Goal: Information Seeking & Learning: Learn about a topic

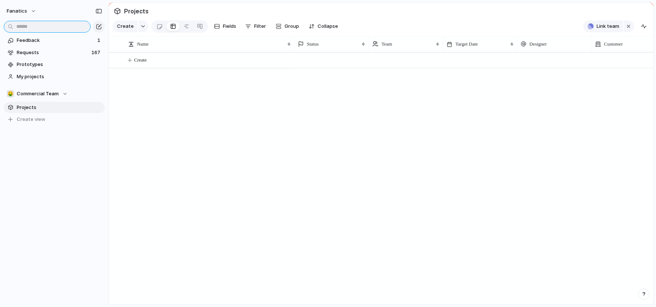
click at [59, 24] on input "text" at bounding box center [47, 27] width 87 height 12
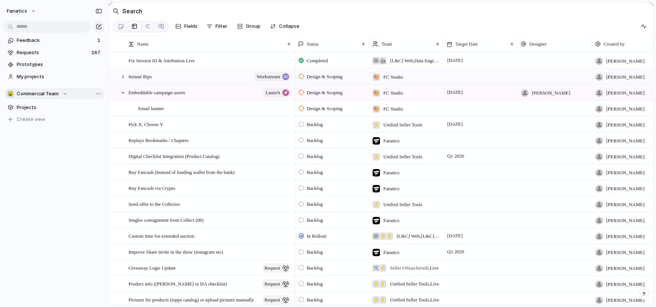
click at [45, 98] on button "🤑 Commercial Team" at bounding box center [54, 93] width 101 height 11
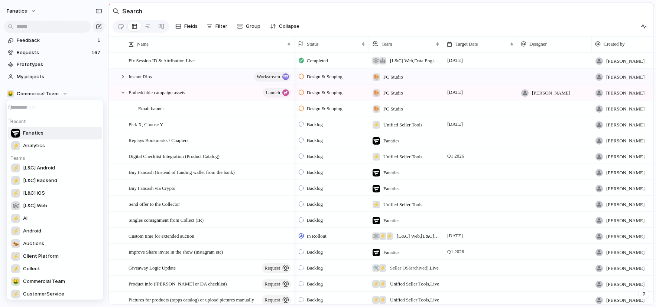
click at [29, 135] on span "Fanatics" at bounding box center [33, 133] width 20 height 7
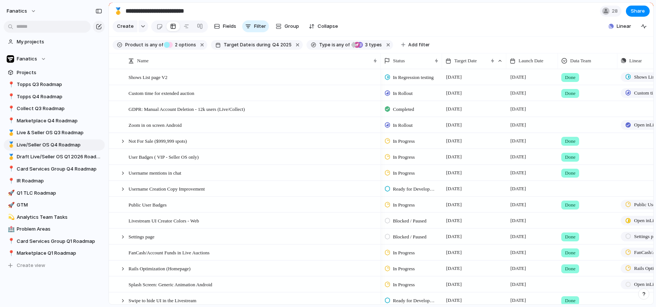
scroll to position [36, 0]
click at [30, 263] on span "Create view" at bounding box center [31, 264] width 29 height 7
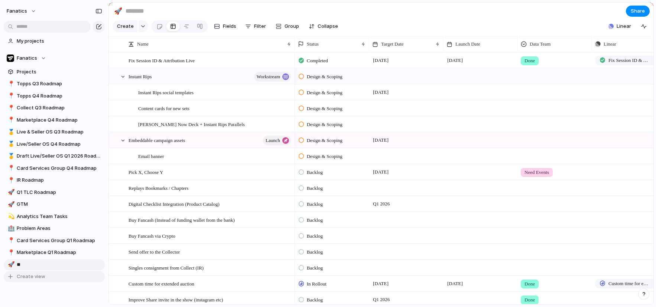
type input "***"
click at [50, 265] on span "Btb" at bounding box center [59, 264] width 85 height 7
click at [255, 22] on button "Filter" at bounding box center [255, 26] width 27 height 12
type input "***"
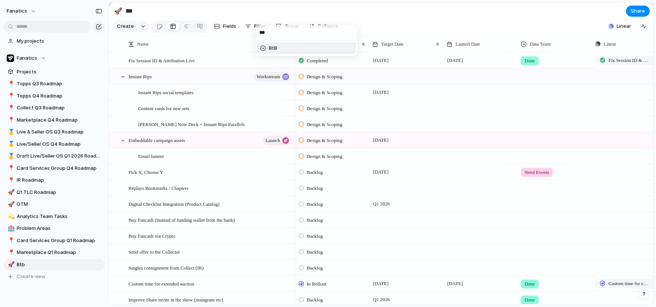
click at [265, 49] on div at bounding box center [263, 48] width 6 height 6
click at [265, 49] on div at bounding box center [263, 48] width 13 height 13
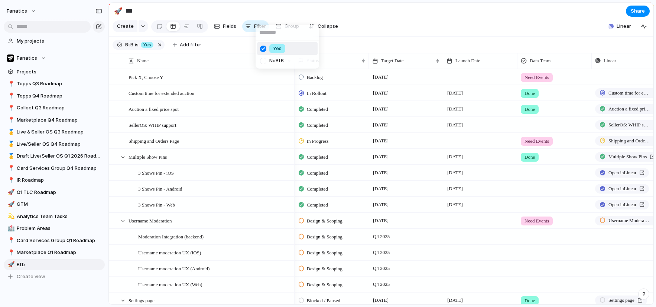
click at [386, 29] on div "Yes No BtB" at bounding box center [328, 153] width 656 height 307
click at [122, 158] on div at bounding box center [123, 157] width 7 height 7
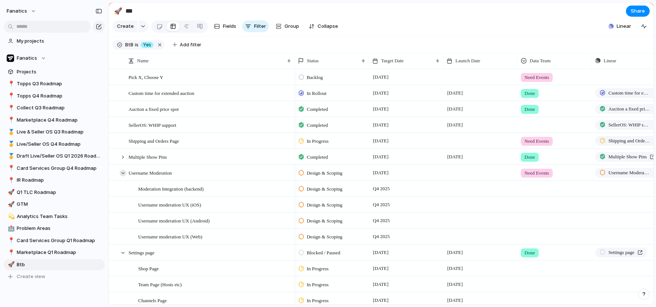
click at [122, 175] on div at bounding box center [123, 173] width 7 height 7
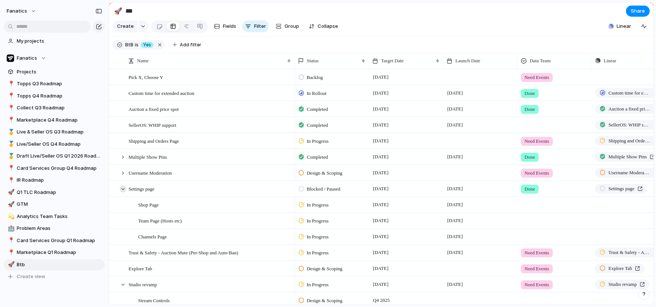
click at [122, 189] on div at bounding box center [123, 189] width 7 height 7
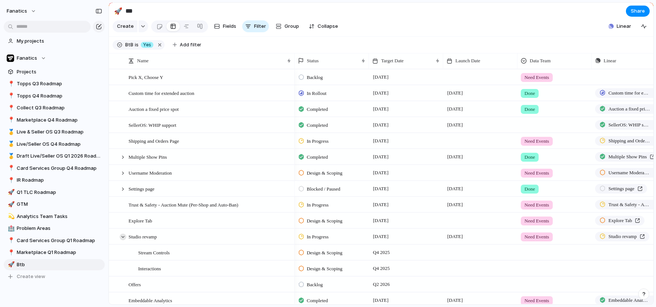
click at [121, 237] on div at bounding box center [123, 237] width 7 height 7
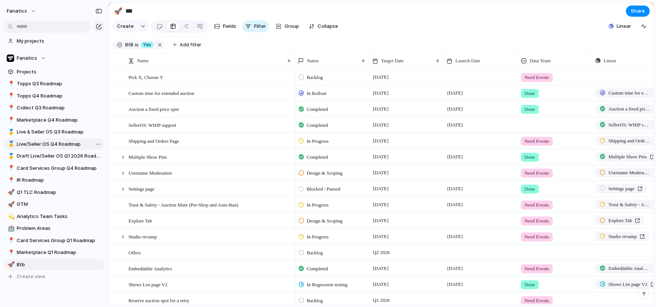
click at [80, 148] on link "🥇 Live/Seller OS Q4 Roadmap" at bounding box center [54, 144] width 101 height 11
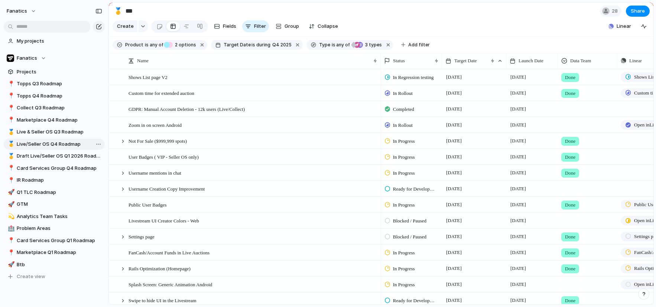
type input "**********"
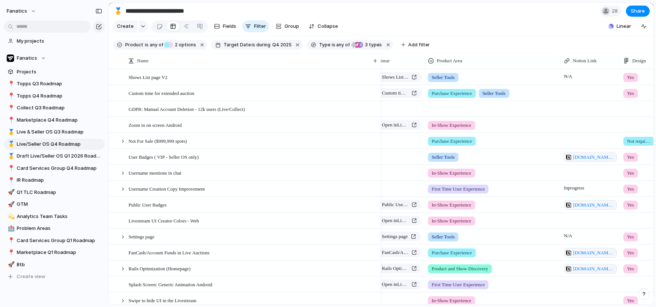
scroll to position [0, 334]
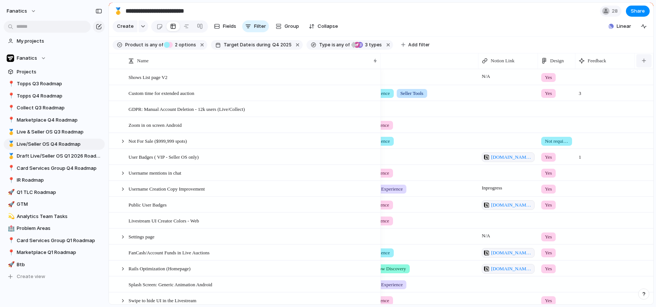
click at [643, 62] on button "button" at bounding box center [643, 60] width 15 height 13
type input "***"
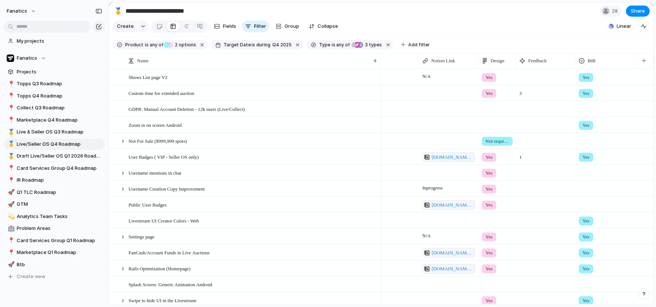
click at [589, 78] on span "Yes" at bounding box center [585, 77] width 7 height 7
click at [584, 107] on div at bounding box center [583, 108] width 13 height 13
click at [583, 95] on span "Yes" at bounding box center [585, 93] width 7 height 7
click at [582, 126] on div at bounding box center [583, 124] width 13 height 13
click at [584, 142] on div at bounding box center [605, 140] width 59 height 12
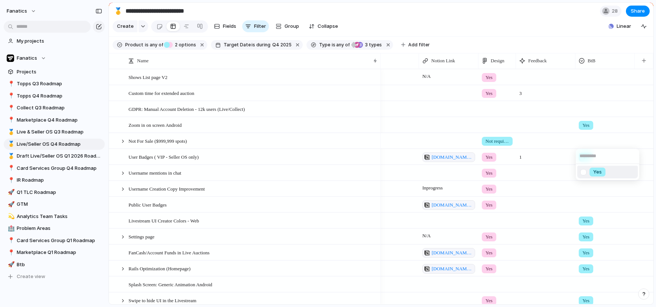
click at [583, 175] on div at bounding box center [583, 172] width 13 height 13
click at [583, 126] on div "Yes" at bounding box center [328, 153] width 656 height 307
click at [586, 128] on span "Yes" at bounding box center [585, 125] width 7 height 7
click at [584, 158] on div at bounding box center [583, 156] width 13 height 13
click at [588, 158] on div at bounding box center [583, 156] width 13 height 13
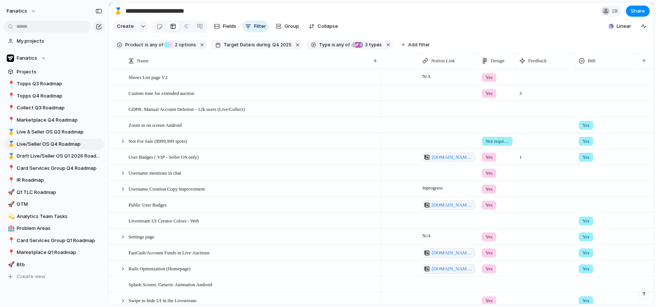
click at [552, 138] on div "Yes" at bounding box center [328, 153] width 656 height 307
click at [586, 127] on span "Yes" at bounding box center [585, 125] width 7 height 7
click at [584, 154] on div at bounding box center [583, 156] width 13 height 13
click at [540, 192] on div "Yes" at bounding box center [328, 153] width 656 height 307
click at [579, 189] on div at bounding box center [605, 188] width 59 height 12
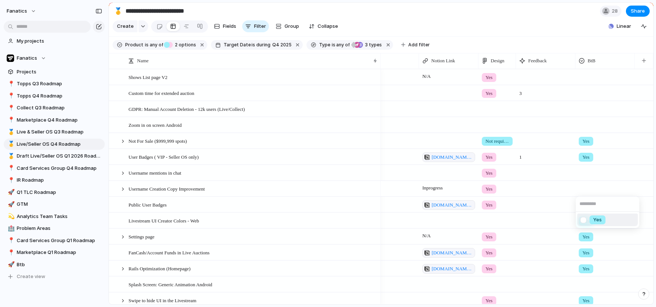
click at [581, 221] on div at bounding box center [583, 220] width 13 height 13
click at [584, 202] on div at bounding box center [605, 204] width 59 height 12
click at [583, 238] on div at bounding box center [583, 236] width 13 height 13
click at [561, 217] on div "Yes" at bounding box center [328, 153] width 656 height 307
click at [590, 222] on div "Yes" at bounding box center [586, 221] width 14 height 9
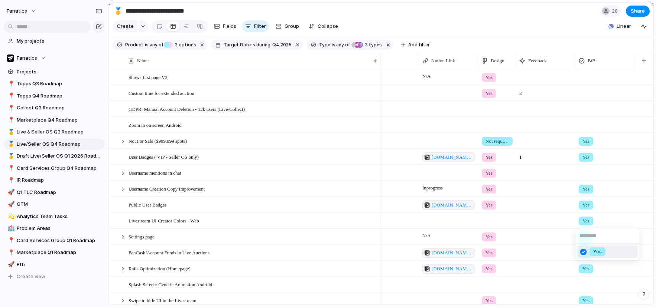
click at [584, 252] on div at bounding box center [583, 252] width 13 height 13
click at [568, 225] on div "Yes" at bounding box center [328, 153] width 656 height 307
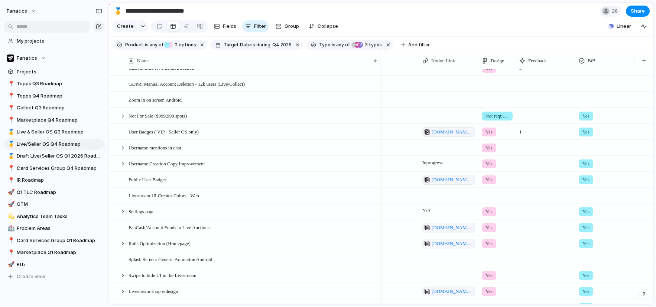
scroll to position [44, 0]
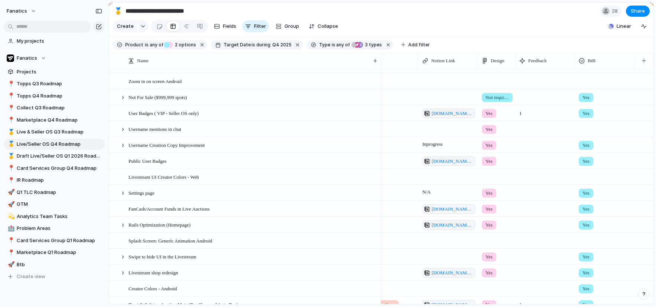
click at [586, 195] on span "Yes" at bounding box center [585, 193] width 7 height 7
click at [581, 227] on div at bounding box center [583, 224] width 13 height 13
click at [568, 211] on div "Yes" at bounding box center [328, 153] width 656 height 307
click at [587, 210] on span "Yes" at bounding box center [585, 209] width 7 height 7
click at [584, 243] on div at bounding box center [583, 240] width 13 height 13
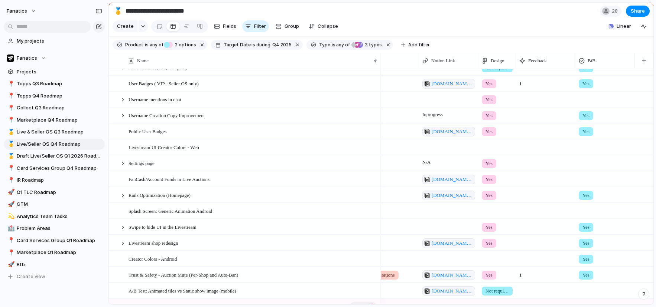
scroll to position [74, 0]
click at [589, 227] on span "Yes" at bounding box center [585, 227] width 7 height 7
click at [583, 258] on div at bounding box center [583, 258] width 13 height 13
click at [566, 231] on div "Yes" at bounding box center [328, 153] width 656 height 307
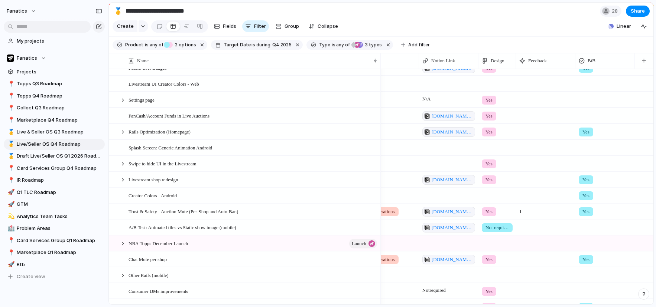
scroll to position [137, 0]
click at [587, 197] on span "Yes" at bounding box center [585, 195] width 7 height 7
click at [583, 228] on div at bounding box center [583, 227] width 13 height 13
click at [562, 222] on div "Yes" at bounding box center [328, 153] width 656 height 307
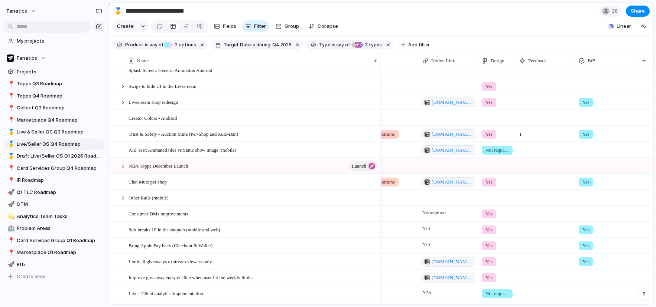
scroll to position [254, 0]
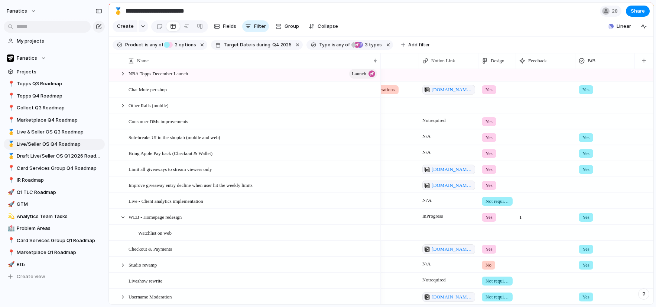
click at [586, 233] on div at bounding box center [605, 232] width 59 height 12
click at [582, 265] on div at bounding box center [583, 264] width 13 height 13
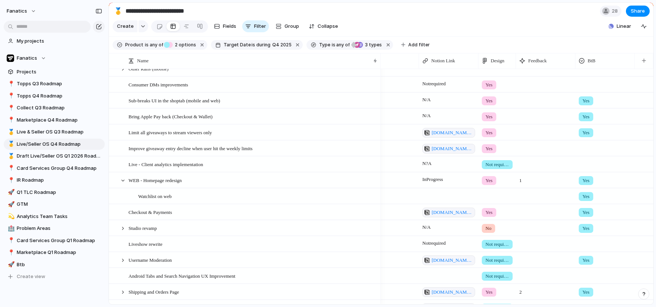
click at [587, 228] on span "Yes" at bounding box center [585, 228] width 7 height 7
click at [582, 260] on div at bounding box center [583, 259] width 13 height 13
click at [588, 215] on div "Yes" at bounding box center [328, 153] width 656 height 307
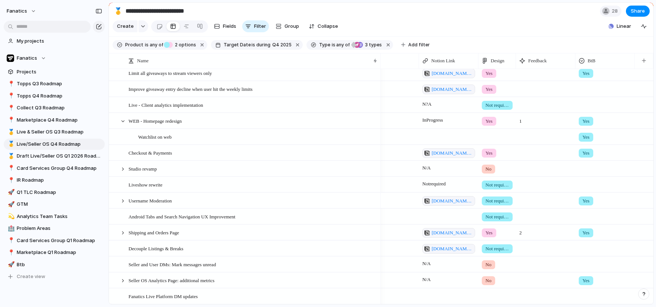
click at [584, 202] on span "Yes" at bounding box center [585, 201] width 7 height 7
click at [583, 233] on div at bounding box center [583, 232] width 13 height 13
click at [564, 210] on div "Yes" at bounding box center [328, 153] width 656 height 307
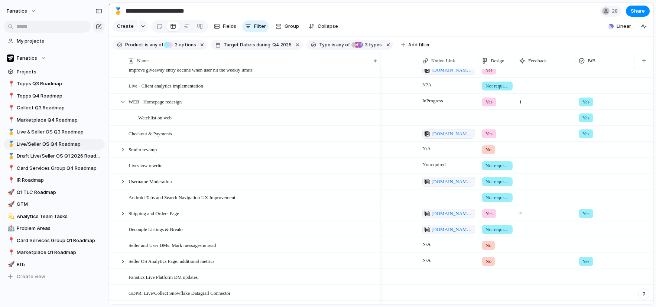
click at [589, 214] on span "Yes" at bounding box center [585, 213] width 7 height 7
click at [583, 246] on div at bounding box center [583, 244] width 13 height 13
click at [587, 234] on div at bounding box center [605, 228] width 59 height 12
click at [584, 260] on div at bounding box center [583, 260] width 13 height 13
click at [562, 222] on div "Yes" at bounding box center [328, 153] width 656 height 307
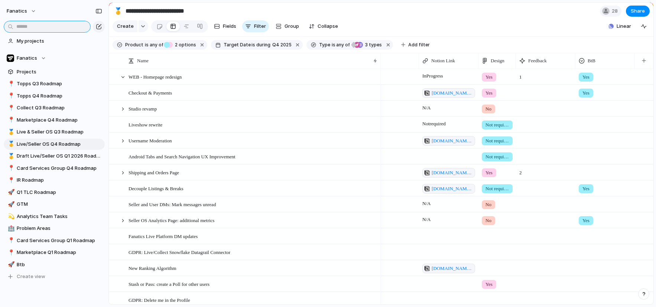
click at [52, 27] on input "text" at bounding box center [47, 27] width 87 height 12
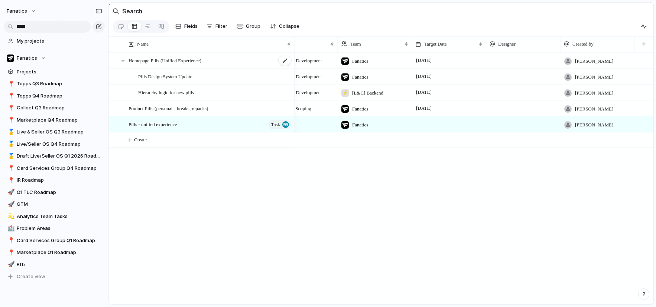
click at [196, 63] on span "Homepage Pills (Unified Experience)" at bounding box center [164, 60] width 73 height 9
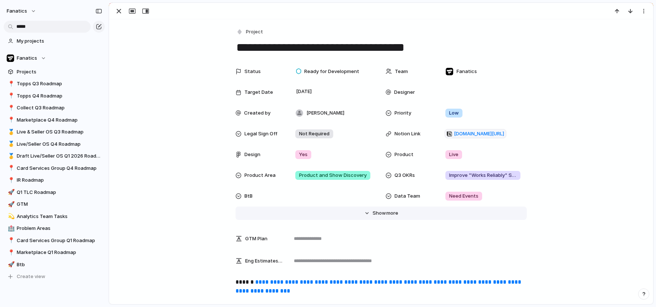
click at [379, 216] on span "Show" at bounding box center [378, 213] width 13 height 7
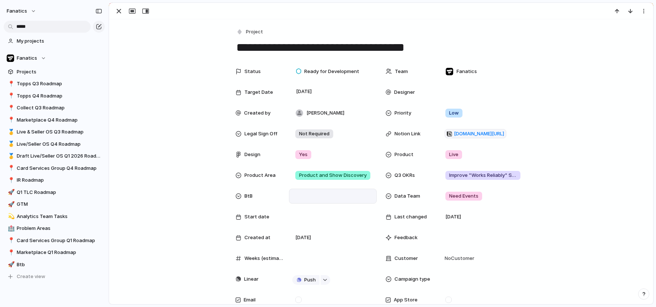
click at [319, 191] on div at bounding box center [333, 196] width 88 height 15
click at [300, 224] on div at bounding box center [299, 222] width 13 height 13
click at [119, 11] on div "Yes" at bounding box center [328, 153] width 656 height 307
click at [121, 13] on div "button" at bounding box center [118, 11] width 9 height 9
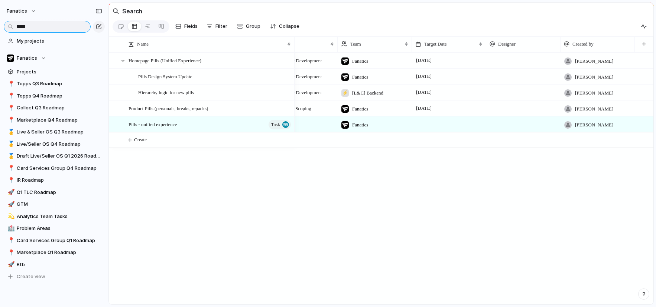
click at [58, 24] on input "*****" at bounding box center [47, 27] width 87 height 12
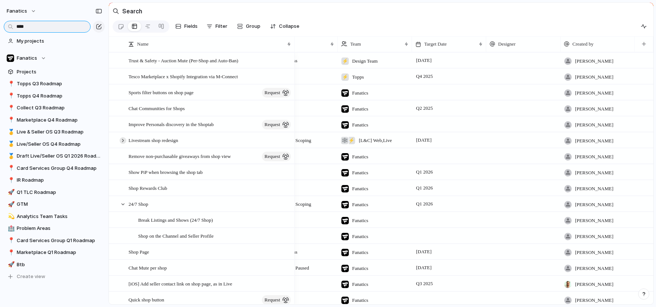
type input "****"
click at [123, 143] on div at bounding box center [123, 140] width 7 height 7
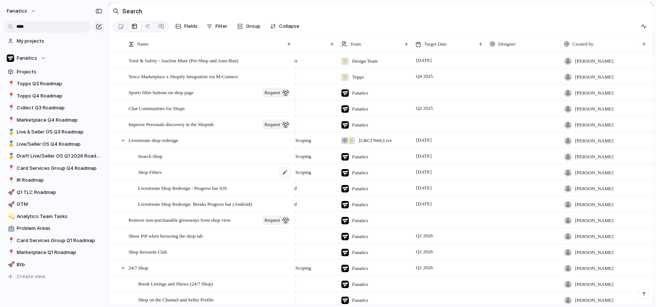
click at [155, 173] on span "Shop Filters" at bounding box center [149, 172] width 23 height 9
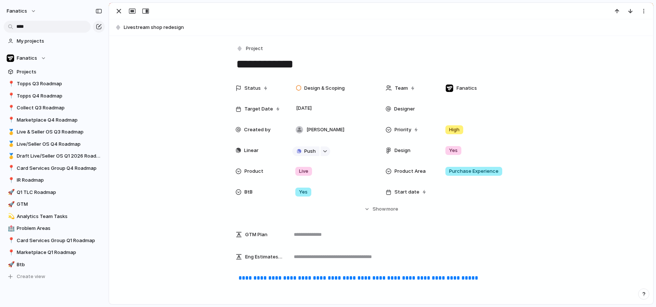
click at [244, 66] on textarea "**********" at bounding box center [380, 64] width 291 height 16
type textarea "**********"
click at [122, 15] on button "button" at bounding box center [119, 11] width 12 height 10
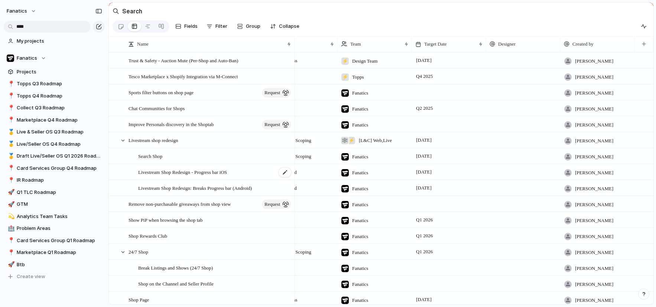
click at [182, 176] on span "Livestream Shop Redesign - Progress bar iOS" at bounding box center [182, 172] width 89 height 9
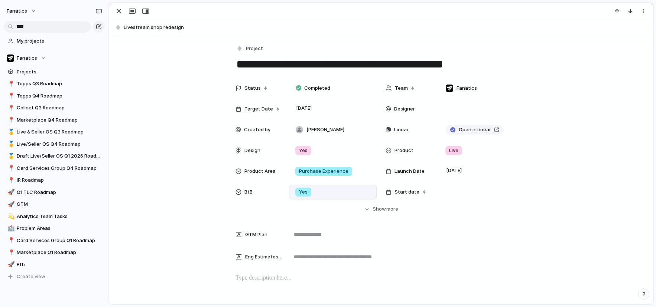
click at [302, 189] on span "Yes" at bounding box center [303, 192] width 9 height 7
click at [299, 226] on div at bounding box center [299, 223] width 13 height 13
click at [118, 15] on div "Yes" at bounding box center [328, 153] width 656 height 307
drag, startPoint x: 119, startPoint y: 11, endPoint x: 209, endPoint y: 98, distance: 125.8
click at [120, 12] on div "button" at bounding box center [118, 11] width 9 height 9
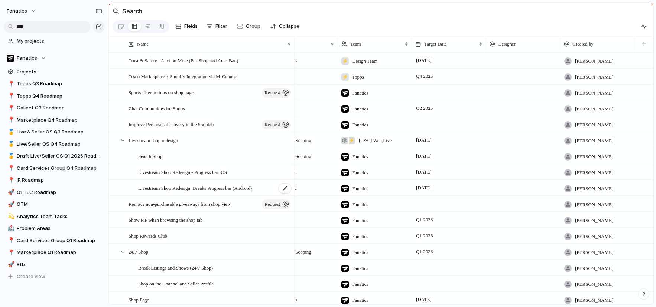
click at [222, 188] on span "Livestream Shop Redesign: Breaks Progress bar (Android)" at bounding box center [195, 188] width 114 height 9
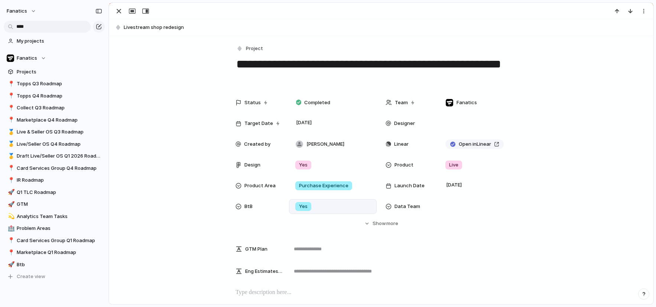
click at [303, 203] on span "Yes" at bounding box center [303, 206] width 9 height 7
click at [302, 239] on div at bounding box center [299, 237] width 13 height 13
click at [172, 40] on div "Yes" at bounding box center [328, 153] width 656 height 307
click at [161, 32] on button "Livestream shop redesign" at bounding box center [381, 28] width 537 height 12
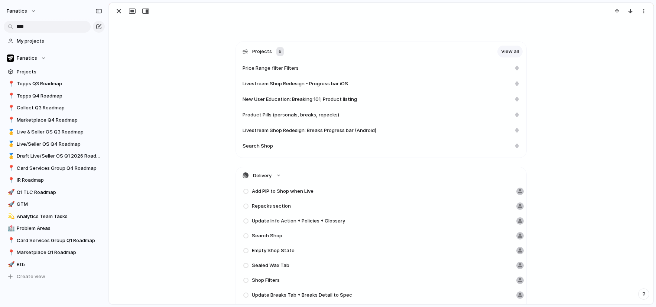
scroll to position [407, 0]
click at [321, 102] on span "New User Education: Breaking 101; Product listing" at bounding box center [299, 100] width 114 height 7
type textarea "**********"
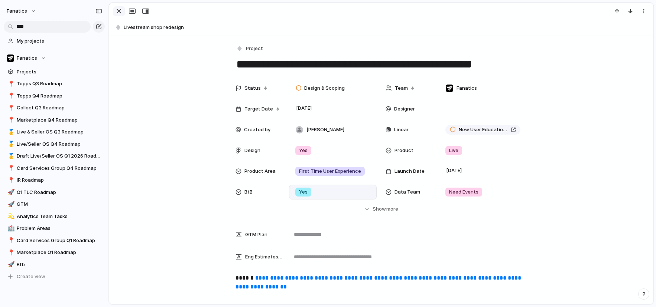
click at [118, 10] on div "button" at bounding box center [118, 11] width 9 height 9
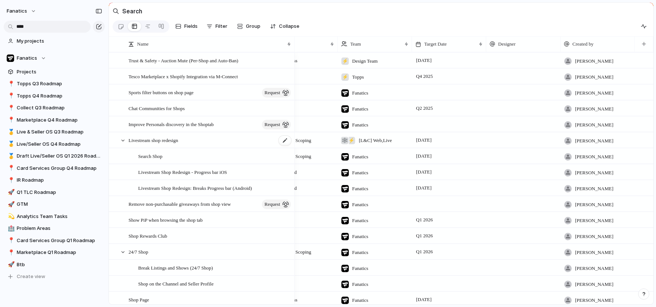
click at [148, 144] on span "Livestream shop redesign" at bounding box center [153, 140] width 50 height 9
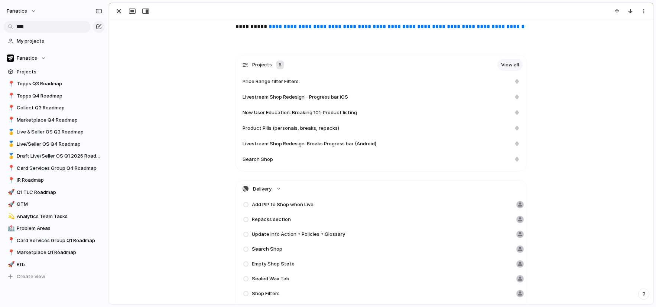
scroll to position [437, 0]
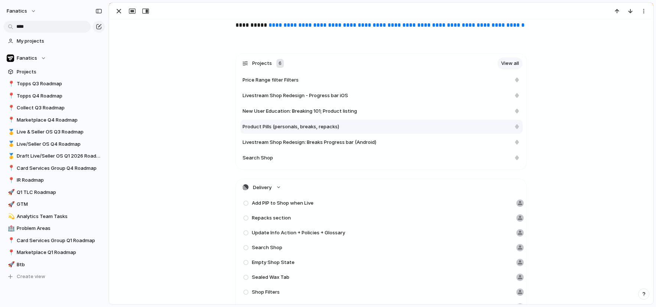
click at [281, 127] on span "Product Pills (personals, breaks, repacks)" at bounding box center [290, 126] width 97 height 7
type textarea "**********"
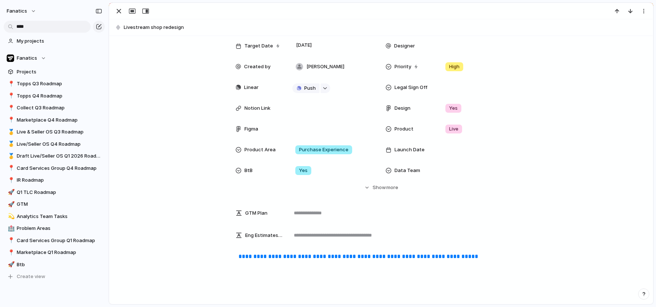
scroll to position [43, 0]
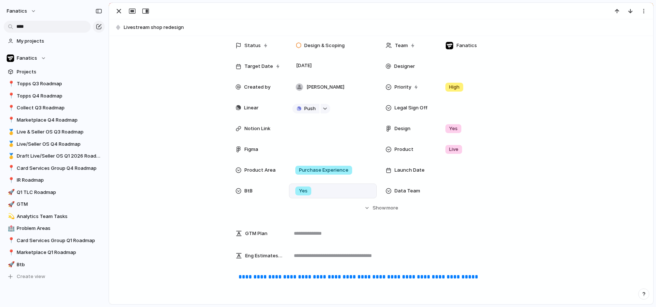
click at [310, 193] on div "Yes" at bounding box center [303, 191] width 16 height 9
click at [300, 224] on div at bounding box center [299, 222] width 13 height 13
click at [119, 12] on div "Yes" at bounding box center [328, 153] width 656 height 307
click at [118, 12] on div "button" at bounding box center [118, 11] width 9 height 9
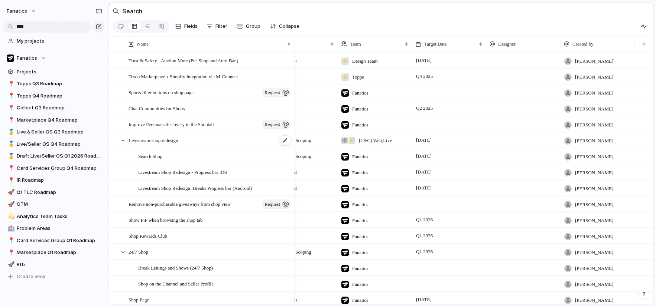
click at [175, 139] on span "Livestream shop redesign" at bounding box center [153, 140] width 50 height 9
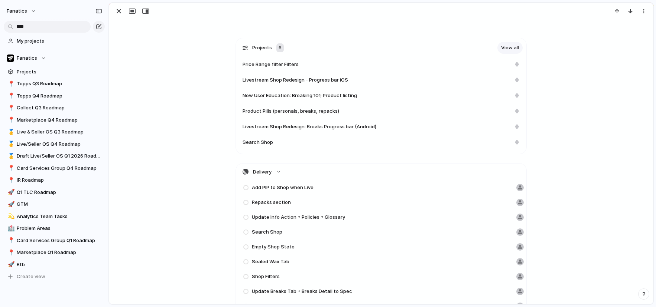
scroll to position [441, 0]
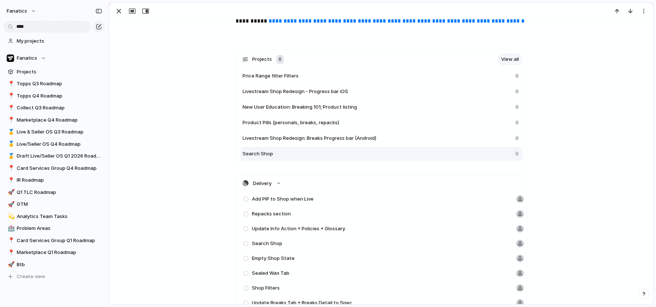
click at [260, 153] on span "Search Shop" at bounding box center [257, 153] width 30 height 7
type textarea "**********"
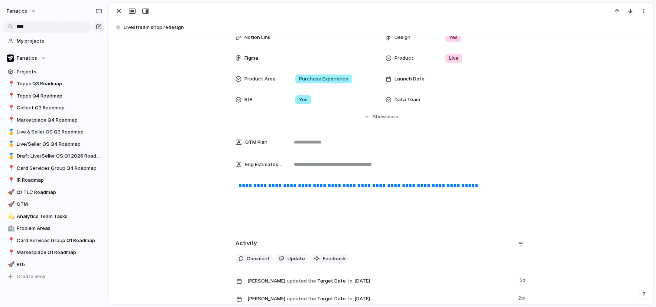
scroll to position [52, 0]
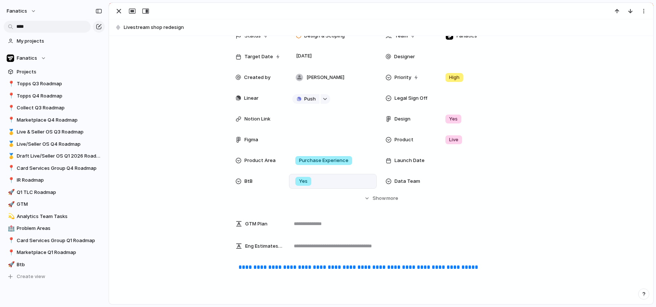
click at [301, 181] on span "Yes" at bounding box center [303, 181] width 9 height 7
click at [297, 213] on div at bounding box center [299, 212] width 13 height 13
click at [118, 14] on div "Yes" at bounding box center [328, 153] width 656 height 307
click at [117, 13] on div "button" at bounding box center [118, 11] width 9 height 9
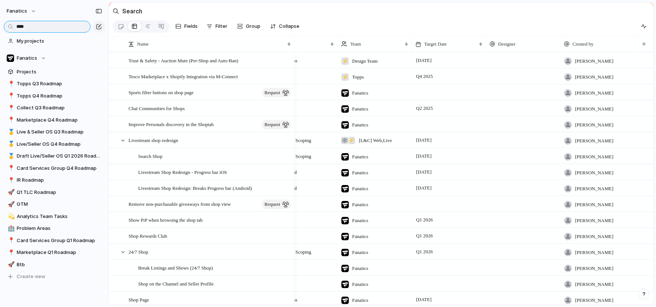
click at [72, 27] on input "****" at bounding box center [47, 27] width 87 height 12
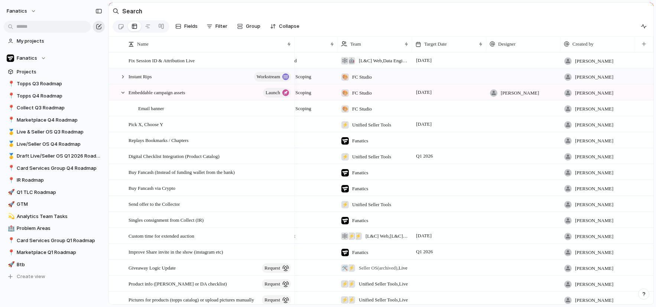
click at [97, 27] on div "button" at bounding box center [99, 27] width 6 height 6
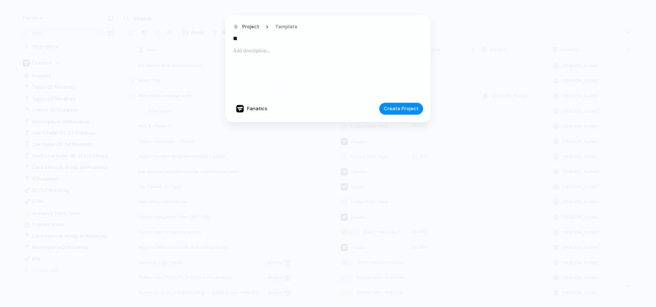
type input "*"
type input "**********"
click at [412, 111] on span "Create Project" at bounding box center [401, 108] width 35 height 7
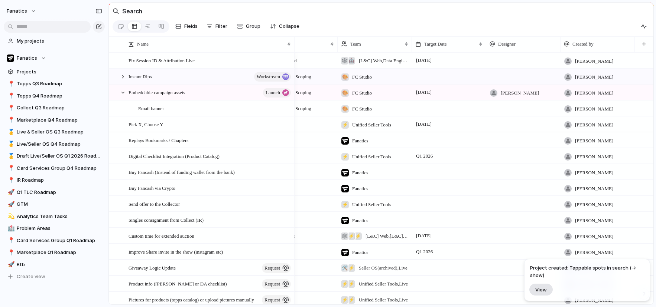
click at [544, 290] on span "View" at bounding box center [541, 290] width 12 height 6
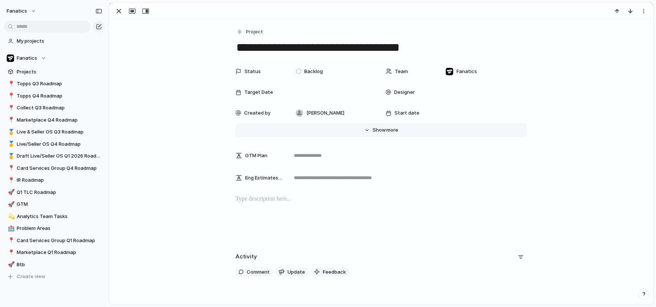
click at [383, 131] on span "Show" at bounding box center [378, 130] width 13 height 7
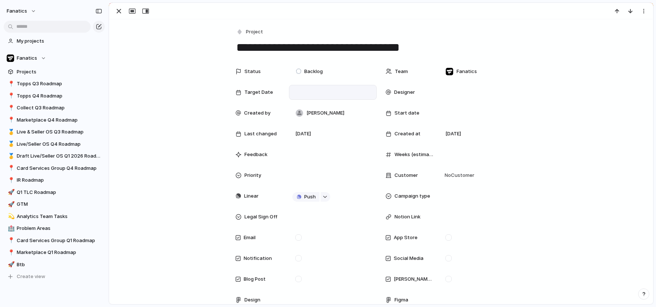
click at [315, 91] on div at bounding box center [332, 92] width 81 height 8
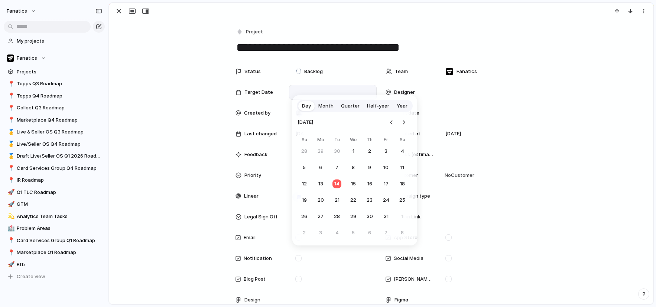
click at [353, 106] on span "Quarter" at bounding box center [350, 105] width 19 height 7
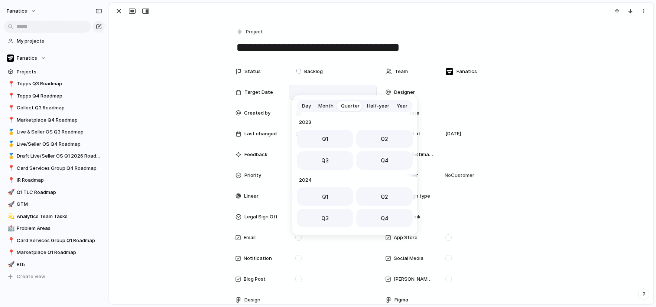
scroll to position [118, 0]
click at [374, 156] on button "Q4" at bounding box center [384, 158] width 56 height 19
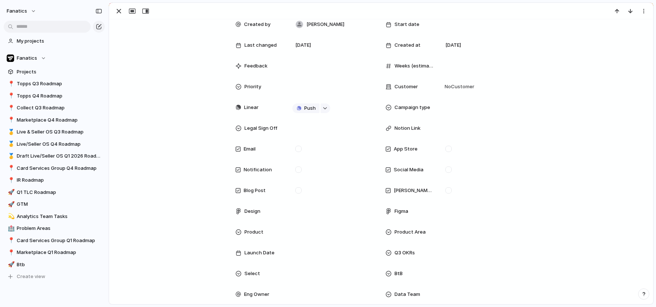
scroll to position [90, 0]
click at [452, 271] on div at bounding box center [482, 273] width 81 height 8
click at [452, 297] on div at bounding box center [449, 297] width 13 height 13
click at [343, 209] on div "Yes" at bounding box center [328, 153] width 656 height 307
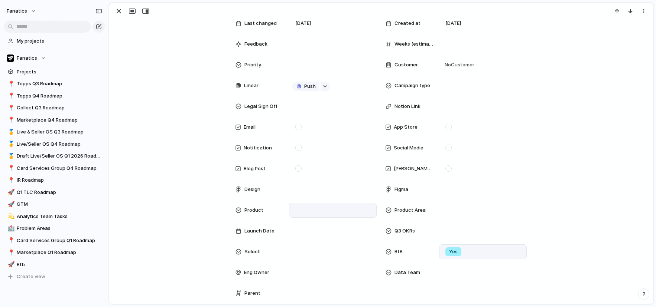
click at [324, 209] on div at bounding box center [332, 210] width 81 height 8
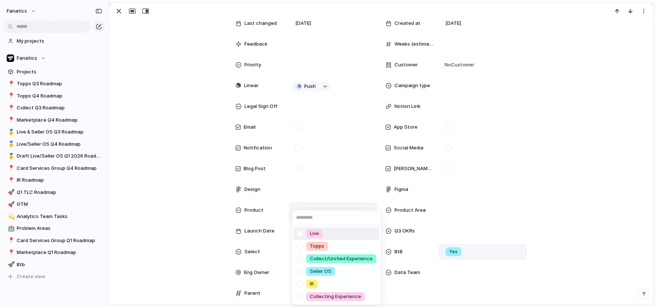
click at [299, 232] on div at bounding box center [299, 234] width 13 height 13
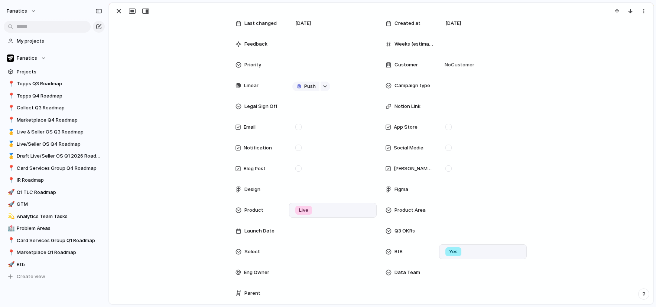
click at [114, 9] on div "Live Topps Collect/Unified Experience Seller OS IR Collecting Experience" at bounding box center [328, 153] width 656 height 307
click at [120, 12] on div "button" at bounding box center [118, 11] width 9 height 9
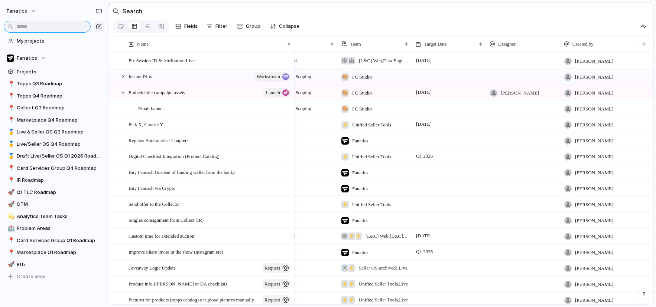
click at [75, 27] on input "text" at bounding box center [47, 27] width 87 height 12
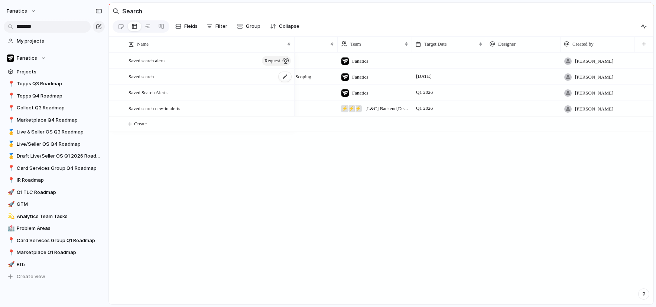
click at [160, 76] on div "Saved search" at bounding box center [209, 76] width 163 height 15
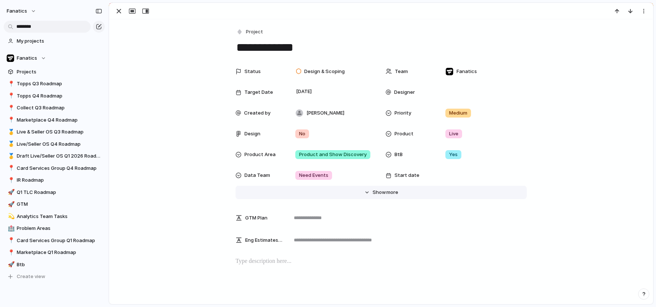
click at [379, 192] on span "Show" at bounding box center [378, 192] width 13 height 7
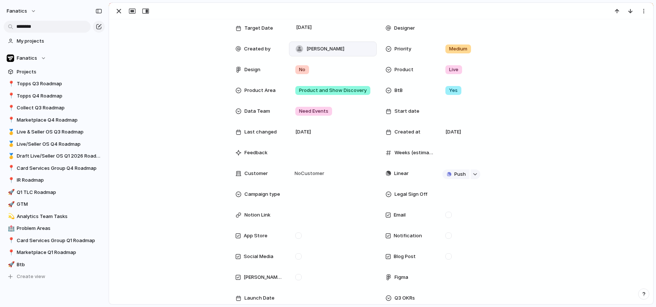
scroll to position [71, 0]
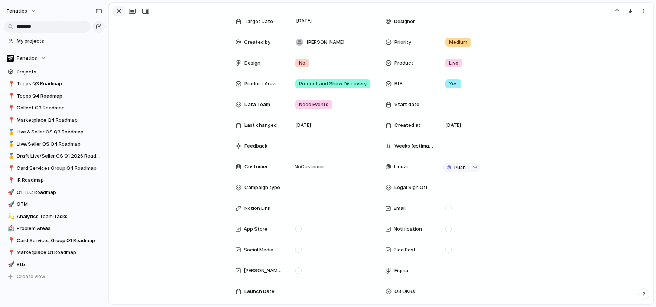
click at [116, 11] on div "button" at bounding box center [118, 11] width 9 height 9
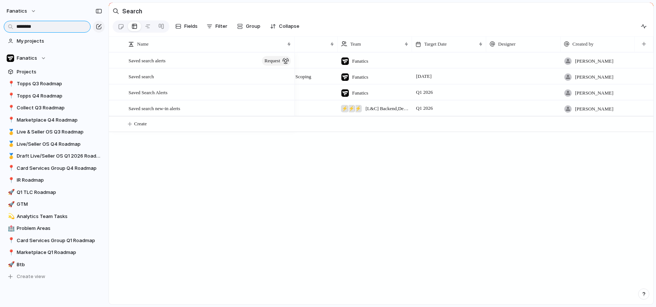
click at [72, 28] on input "********" at bounding box center [47, 27] width 87 height 12
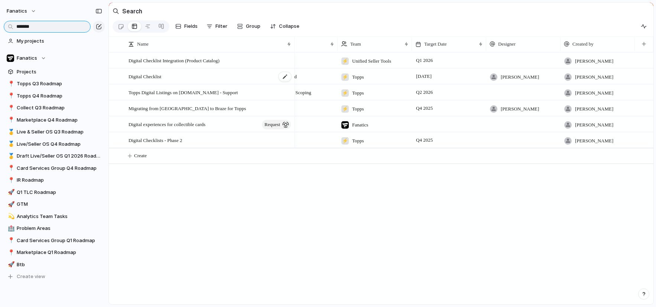
type input "*******"
click at [161, 75] on span "Digital Checklist" at bounding box center [144, 76] width 33 height 9
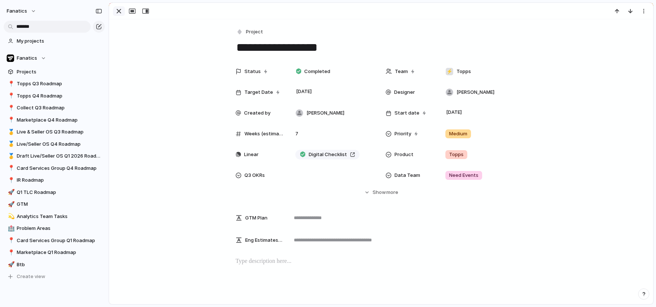
click at [115, 8] on div "button" at bounding box center [118, 11] width 9 height 9
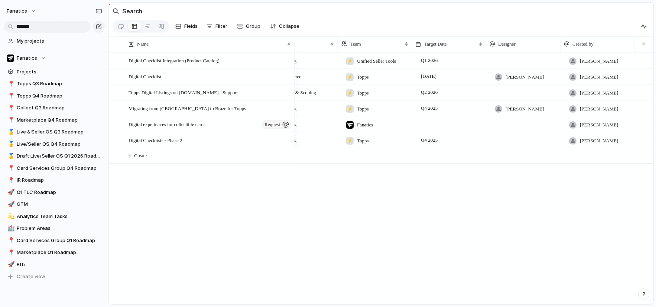
scroll to position [0, 26]
click at [242, 61] on div "Digital Checklist Integration (Product Catalog)" at bounding box center [209, 60] width 163 height 15
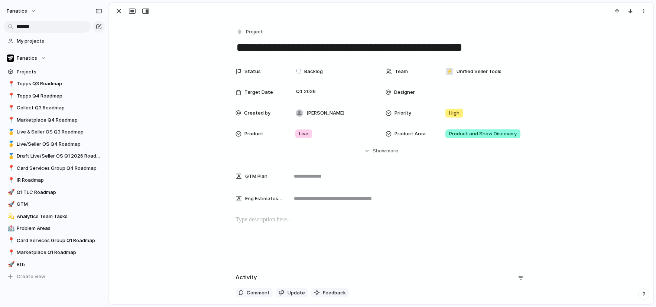
drag, startPoint x: 479, startPoint y: 47, endPoint x: 384, endPoint y: 42, distance: 94.5
click at [384, 42] on textarea "**********" at bounding box center [380, 48] width 291 height 16
type textarea "**********"
click at [379, 150] on span "Show" at bounding box center [378, 150] width 13 height 7
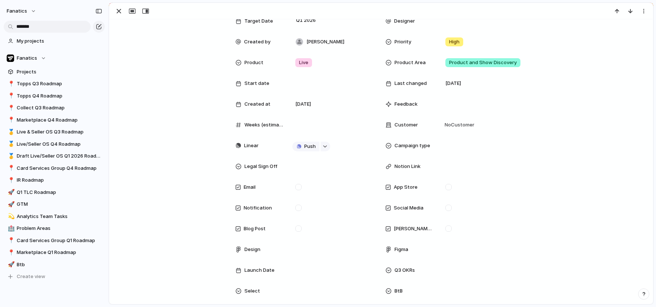
scroll to position [126, 0]
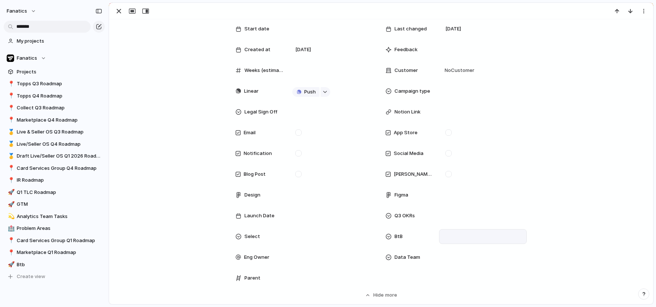
click at [449, 235] on div at bounding box center [482, 237] width 81 height 8
click at [460, 263] on span "Yes" at bounding box center [464, 263] width 9 height 7
click at [62, 28] on input "*******" at bounding box center [47, 27] width 87 height 12
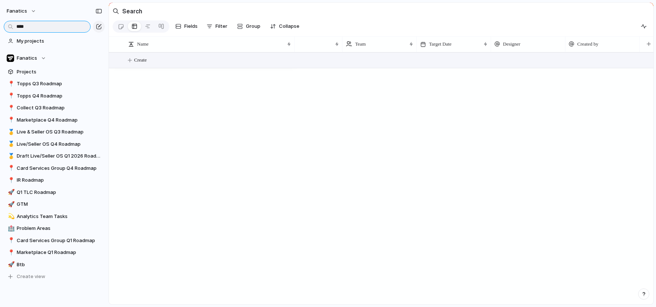
type input "****"
click at [135, 62] on span "Create" at bounding box center [140, 59] width 13 height 7
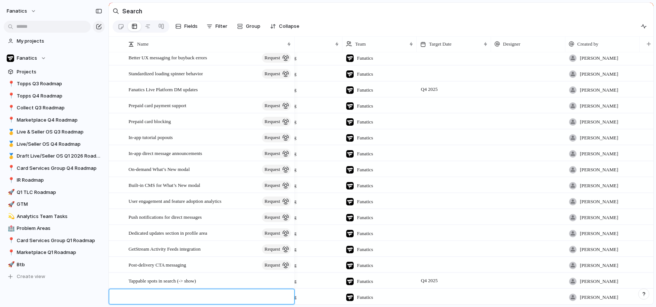
scroll to position [12446, 0]
click at [150, 297] on textarea "**********" at bounding box center [208, 298] width 160 height 9
type textarea "**********"
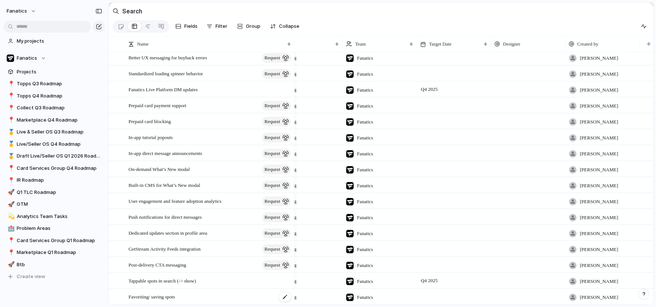
scroll to position [12447, 0]
click at [175, 295] on span "Favoriting/ saving spots" at bounding box center [151, 296] width 46 height 9
click at [176, 295] on main "Search Fields Filter Group Zoom Collapse Name Status Team Target Date Designer …" at bounding box center [380, 153] width 545 height 303
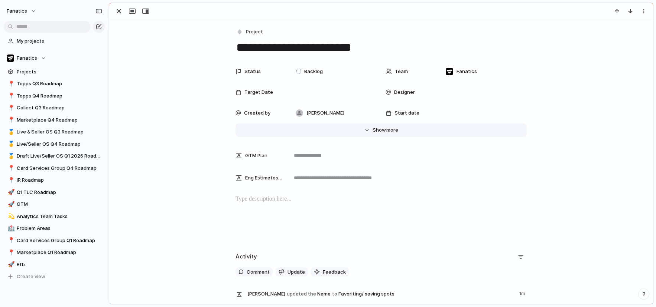
click at [383, 133] on span "Show" at bounding box center [378, 130] width 13 height 7
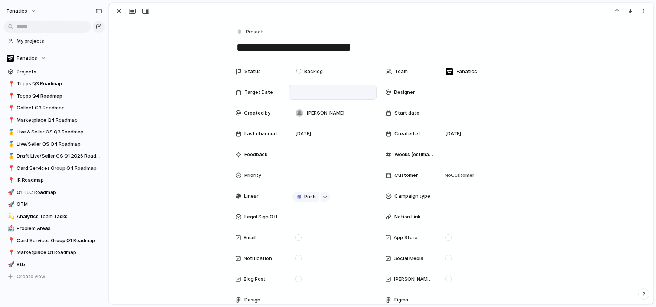
click at [310, 91] on div at bounding box center [332, 92] width 81 height 8
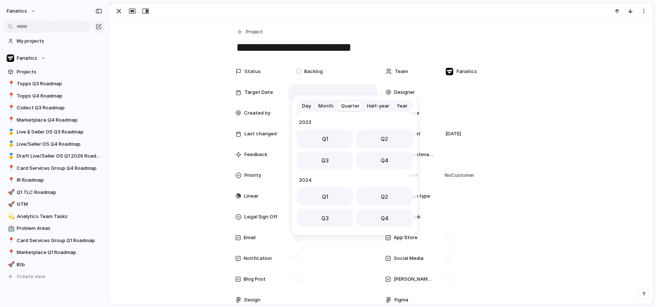
scroll to position [118, 0]
click at [335, 196] on button "Q1" at bounding box center [325, 194] width 56 height 19
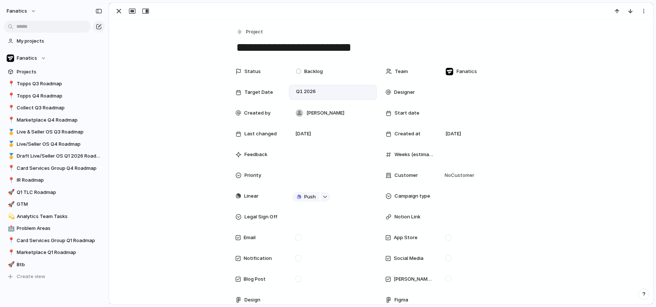
click at [183, 239] on div "Status Backlog Team Fanatics Target Date Q1 2026 Designer Created by [PERSON_NA…" at bounding box center [381, 244] width 526 height 361
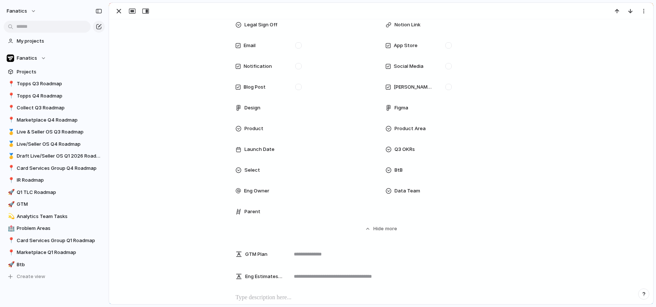
scroll to position [222, 0]
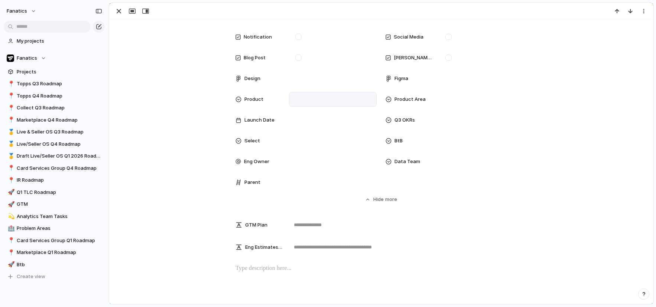
click at [314, 101] on div at bounding box center [332, 99] width 81 height 8
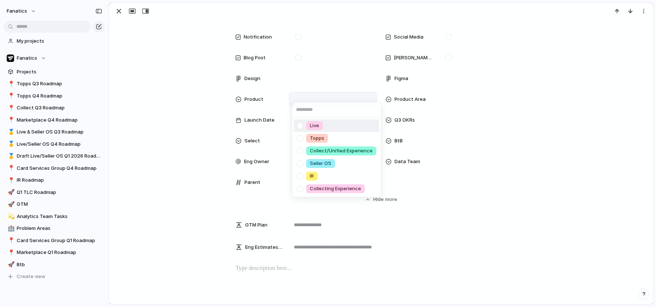
click at [321, 123] on div "Live" at bounding box center [314, 125] width 17 height 9
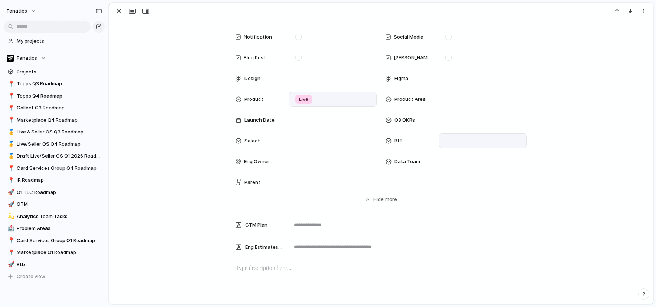
click at [452, 143] on div at bounding box center [482, 141] width 81 height 8
click at [447, 170] on div at bounding box center [449, 167] width 13 height 13
click at [458, 215] on div "Yes" at bounding box center [328, 153] width 656 height 307
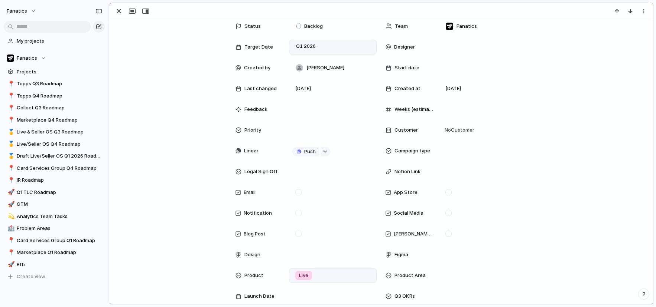
scroll to position [0, 0]
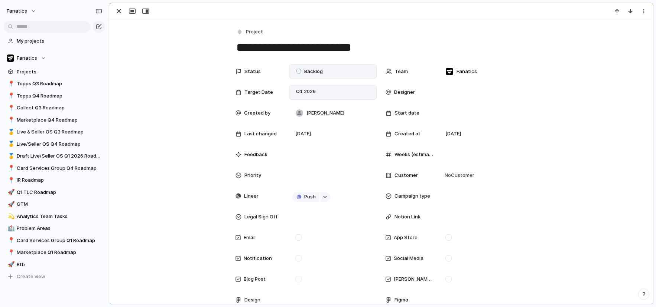
click at [321, 72] on span "Backlog" at bounding box center [313, 71] width 19 height 7
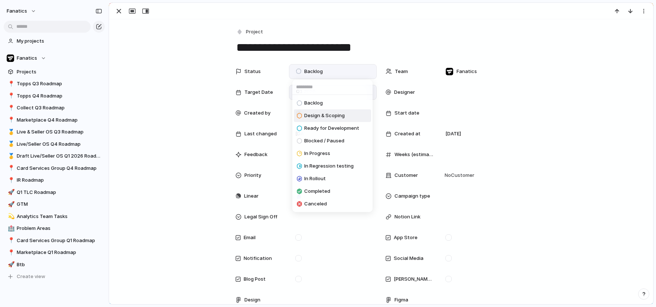
click at [319, 115] on span "Design & Scoping" at bounding box center [324, 115] width 40 height 7
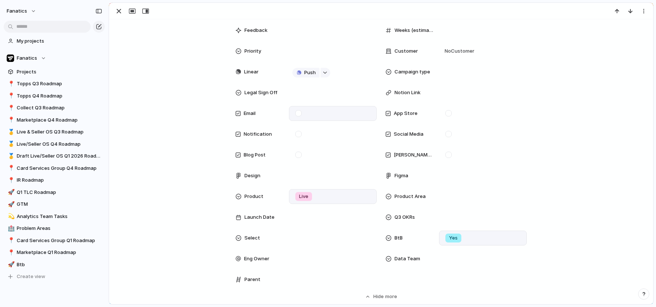
scroll to position [134, 0]
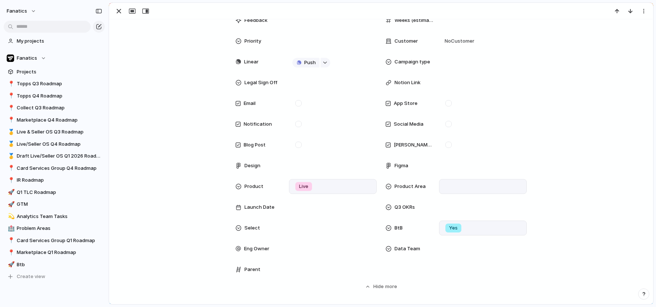
click at [477, 185] on div at bounding box center [482, 187] width 81 height 8
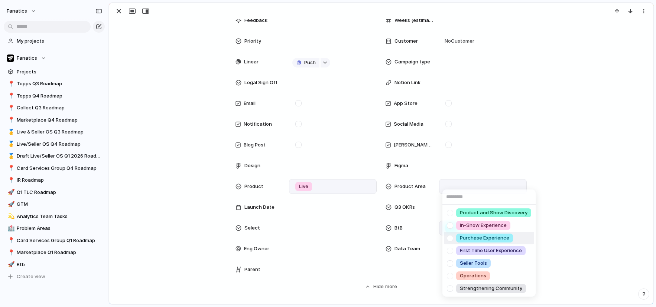
click at [450, 238] on div at bounding box center [449, 238] width 13 height 13
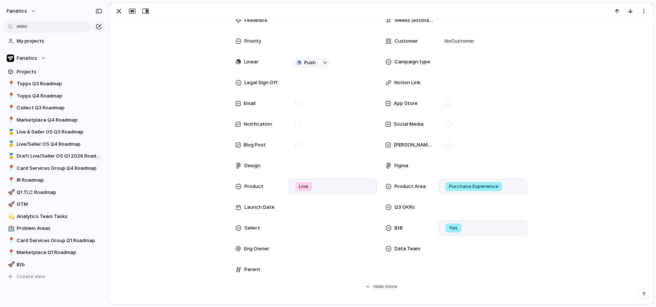
click at [127, 33] on div "Product and Show Discovery In-Show Experience Purchase Experience First Time Us…" at bounding box center [328, 153] width 656 height 307
click at [123, 15] on div "button" at bounding box center [118, 11] width 9 height 9
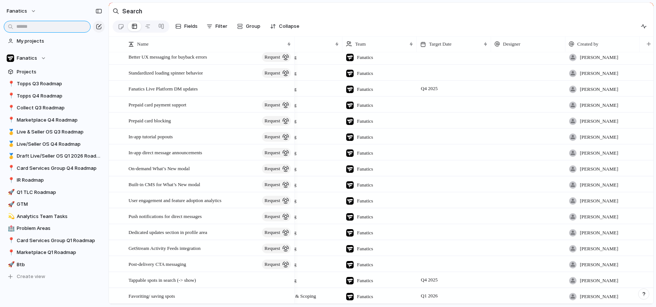
click at [29, 25] on input "text" at bounding box center [47, 27] width 87 height 12
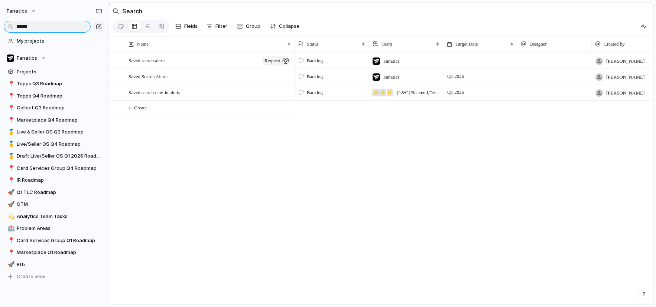
scroll to position [0, 31]
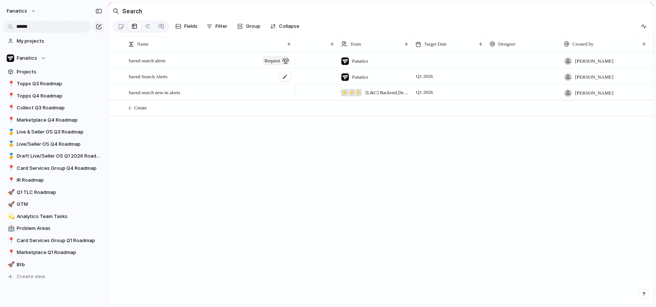
click at [167, 77] on span "Saved Search Alerts" at bounding box center [147, 76] width 39 height 9
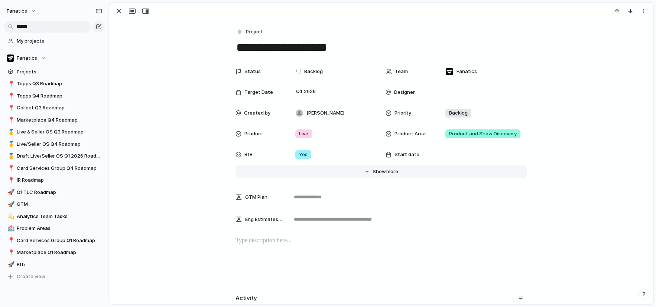
click at [374, 169] on span "Show" at bounding box center [378, 171] width 13 height 7
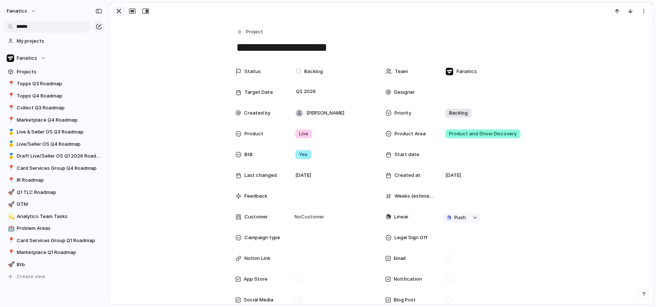
click at [115, 12] on div "button" at bounding box center [118, 11] width 9 height 9
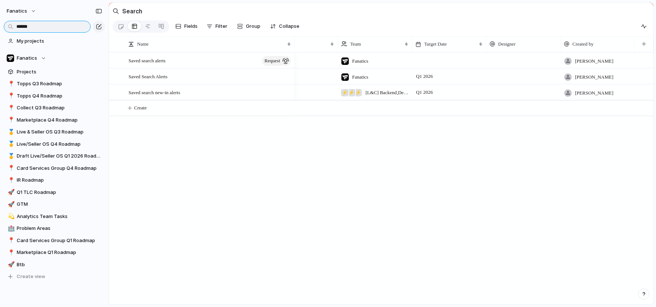
click at [64, 30] on input "******" at bounding box center [47, 27] width 87 height 12
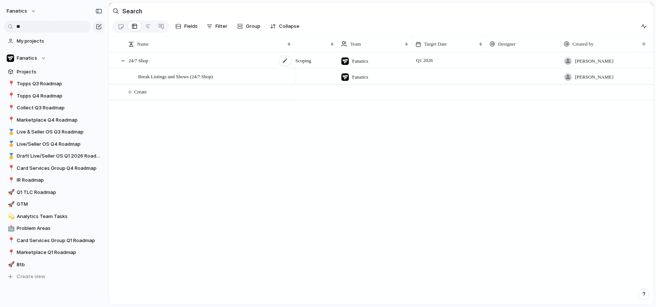
click at [179, 59] on div "24/7 Shop" at bounding box center [209, 60] width 163 height 15
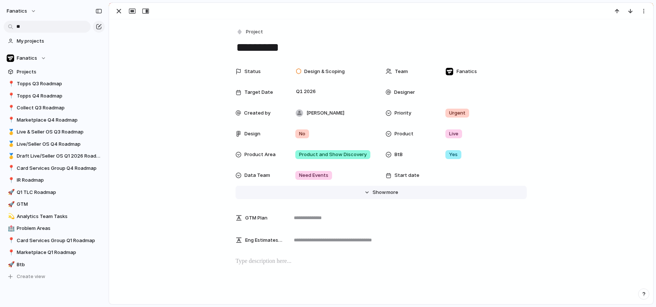
click at [375, 190] on span "Show" at bounding box center [378, 192] width 13 height 7
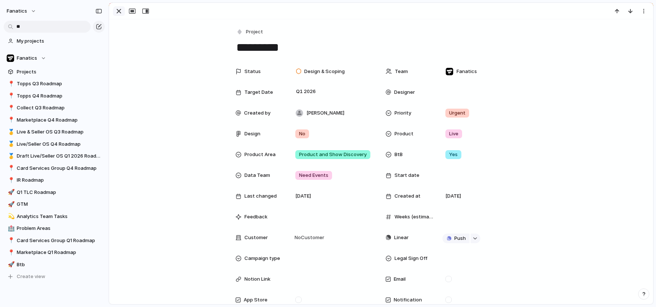
click at [114, 10] on div "button" at bounding box center [118, 11] width 9 height 9
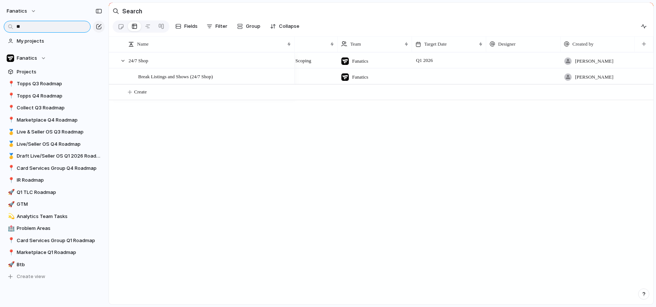
click at [53, 22] on input "**" at bounding box center [47, 27] width 87 height 12
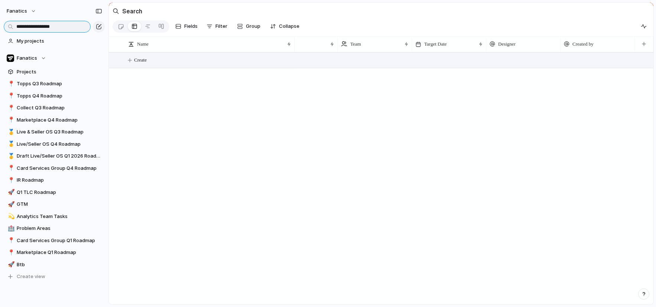
type input "**********"
click at [135, 58] on span "Create" at bounding box center [140, 59] width 13 height 7
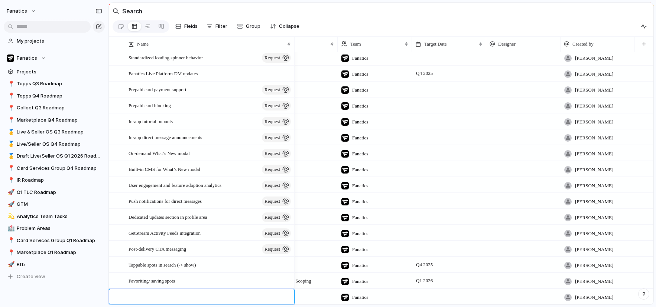
scroll to position [12461, 0]
type textarea "**********"
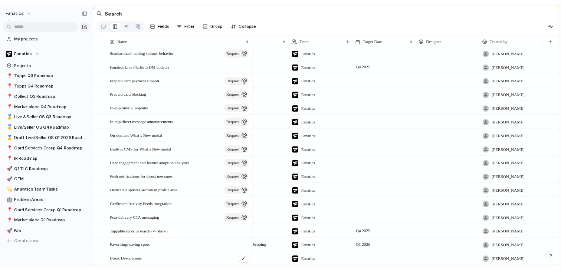
scroll to position [12462, 0]
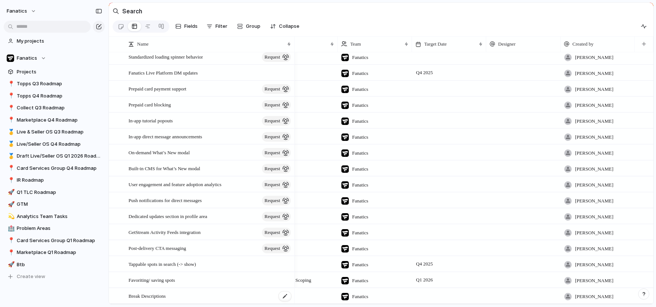
click at [164, 296] on span "Break Descriptions" at bounding box center [146, 296] width 37 height 9
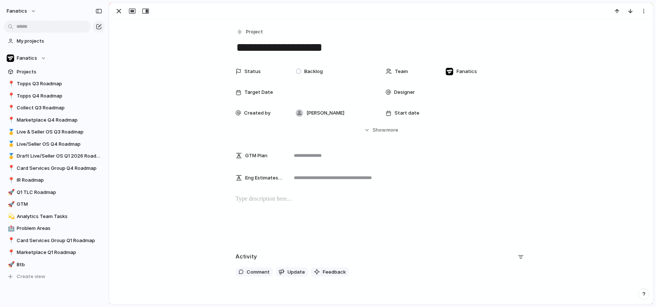
click at [164, 296] on main "Search Fields Filter Group Zoom Collapse Name Status Team Target Date Designer …" at bounding box center [380, 153] width 545 height 303
click at [380, 129] on span "Show" at bounding box center [378, 130] width 13 height 7
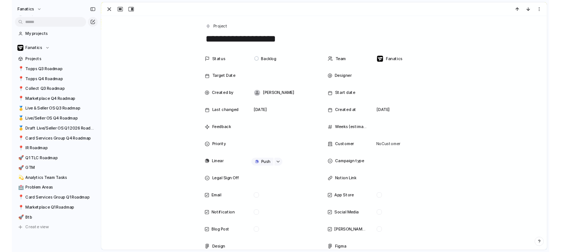
scroll to position [0, 31]
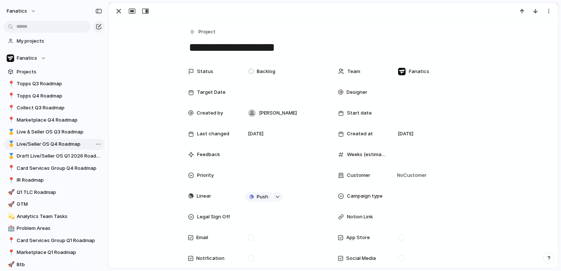
click at [74, 143] on span "Live/Seller OS Q4 Roadmap" at bounding box center [59, 144] width 85 height 7
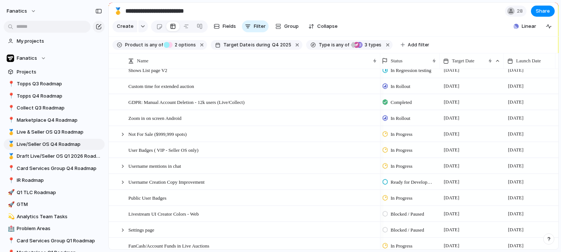
scroll to position [0, 16]
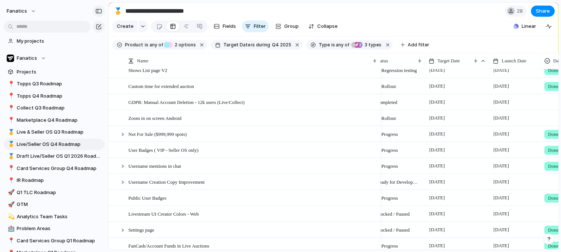
click at [99, 14] on button "button" at bounding box center [99, 11] width 12 height 12
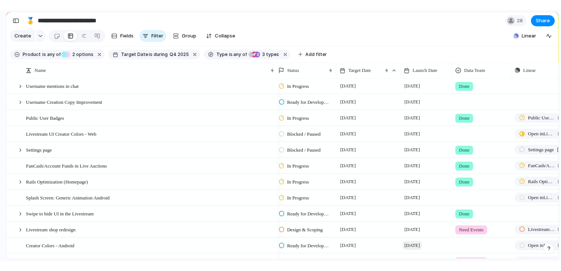
scroll to position [84, 0]
